Goal: Check status: Check status

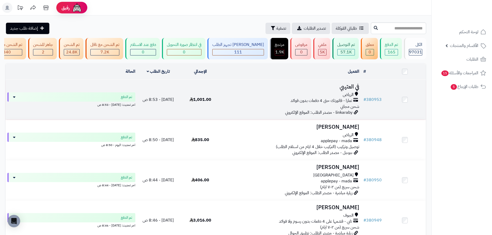
click at [233, 103] on div "تمارا - فاتورتك حتى 4 دفعات بدون فوائد" at bounding box center [291, 101] width 136 height 6
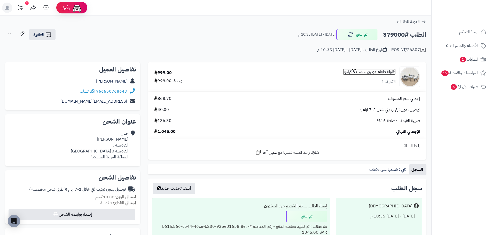
click at [373, 72] on link "طاولة طعام مودرن خشب 8 كراسي" at bounding box center [369, 72] width 53 height 6
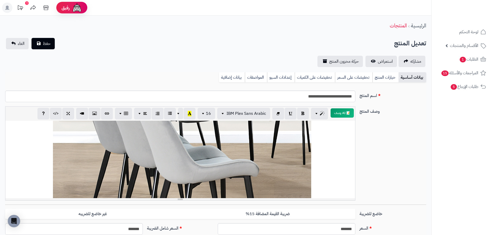
scroll to position [439, 0]
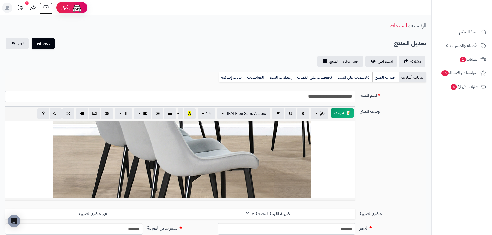
click at [47, 7] on icon at bounding box center [45, 7] width 5 height 5
click at [256, 77] on link "المواصفات" at bounding box center [256, 77] width 22 height 10
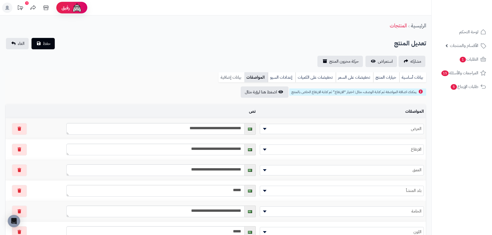
click at [235, 78] on link "بيانات إضافية" at bounding box center [232, 77] width 26 height 10
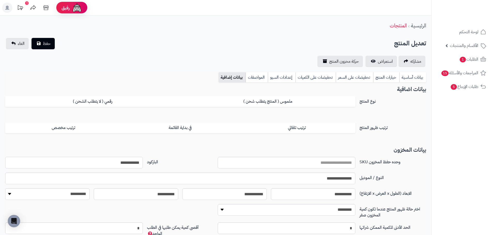
click at [131, 162] on input "**********" at bounding box center [74, 163] width 138 height 12
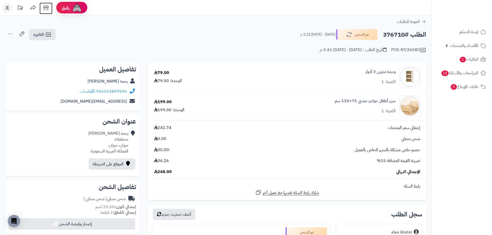
click at [48, 8] on icon at bounding box center [45, 7] width 5 height 5
